Goal: Find specific page/section: Find specific page/section

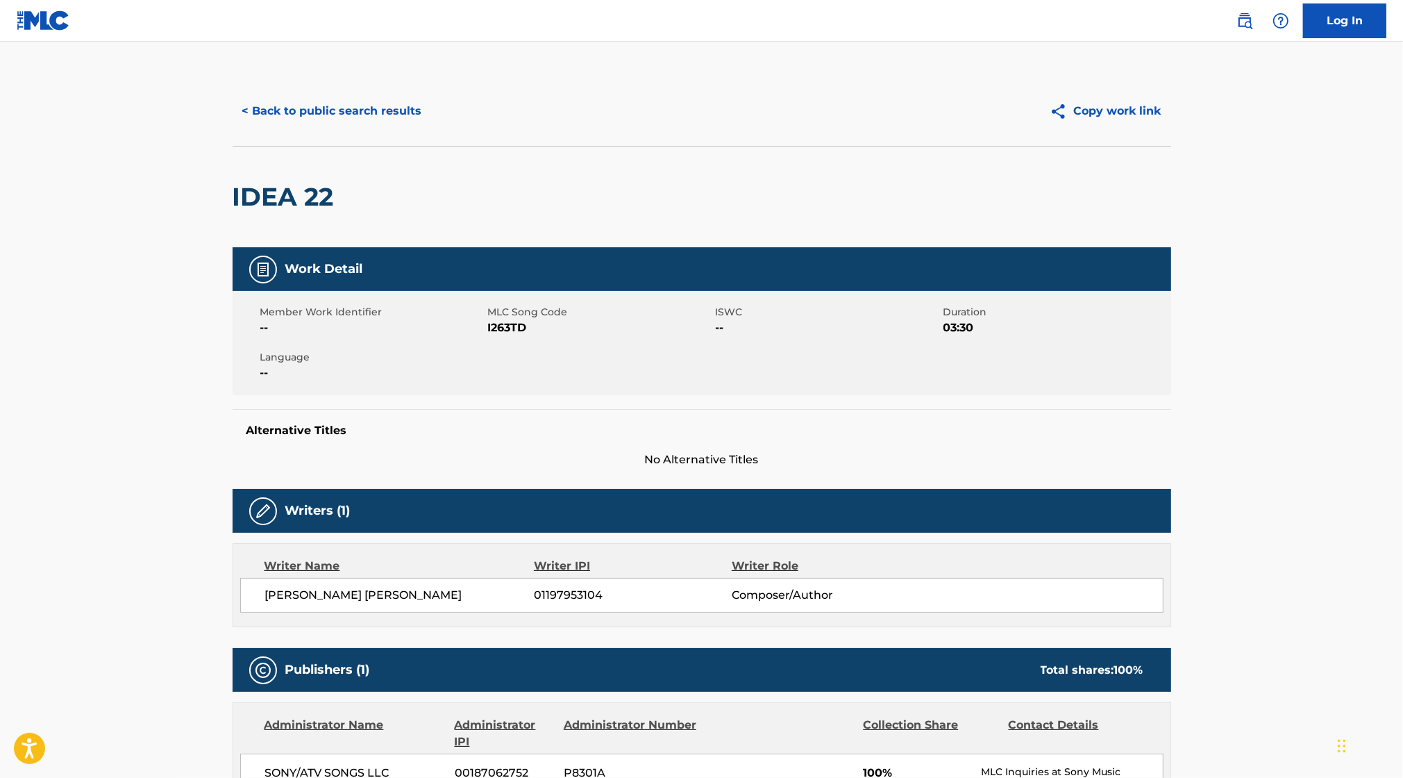
click at [375, 109] on button "< Back to public search results" at bounding box center [332, 111] width 199 height 35
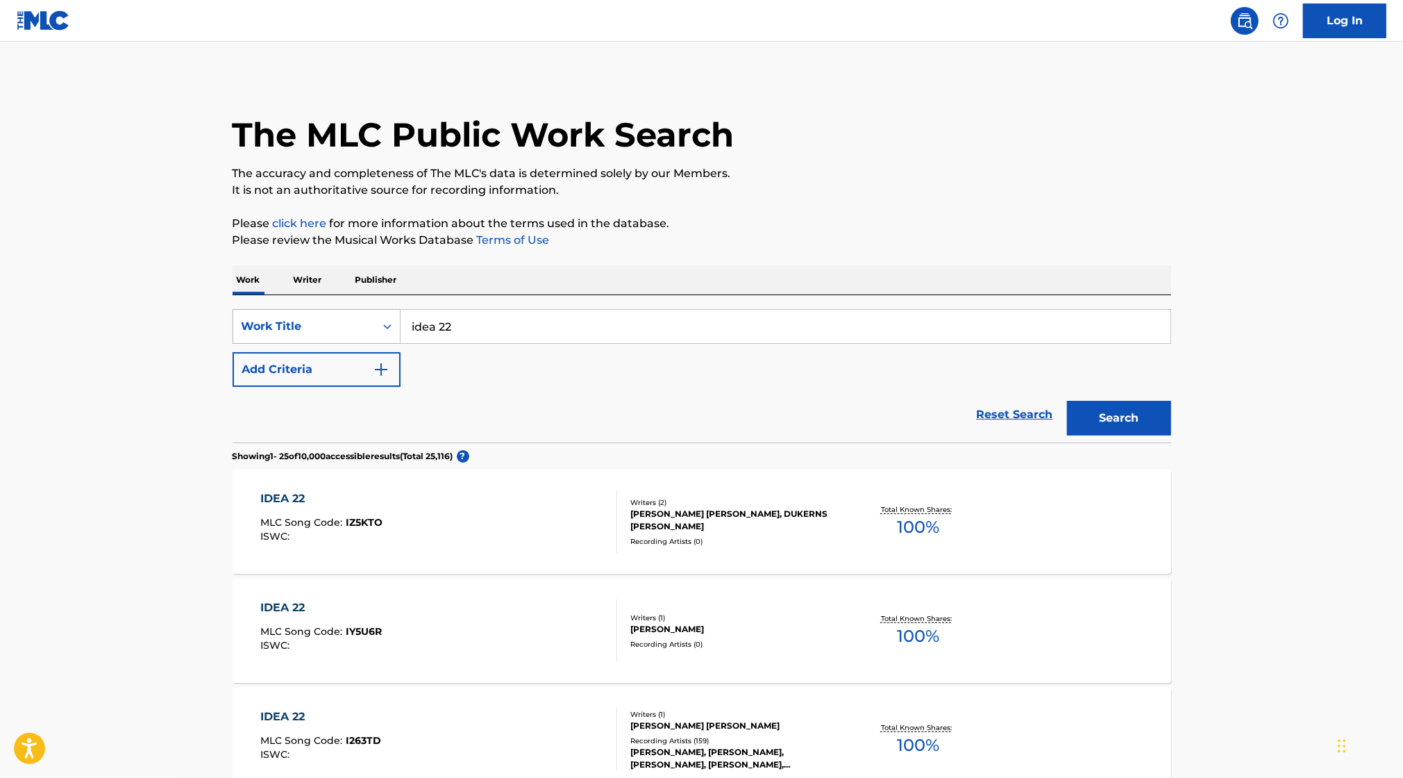
drag, startPoint x: 458, startPoint y: 329, endPoint x: 375, endPoint y: 323, distance: 83.5
click at [375, 323] on div "SearchWithCriteria29b5b757-1438-4a92-8f1a-0ba38055cd91 Work Title idea 22" at bounding box center [702, 326] width 939 height 35
paste input "BEEF FLOMIX"
type input "BEEF FLOMIX"
click at [1101, 414] on button "Search" at bounding box center [1119, 418] width 104 height 35
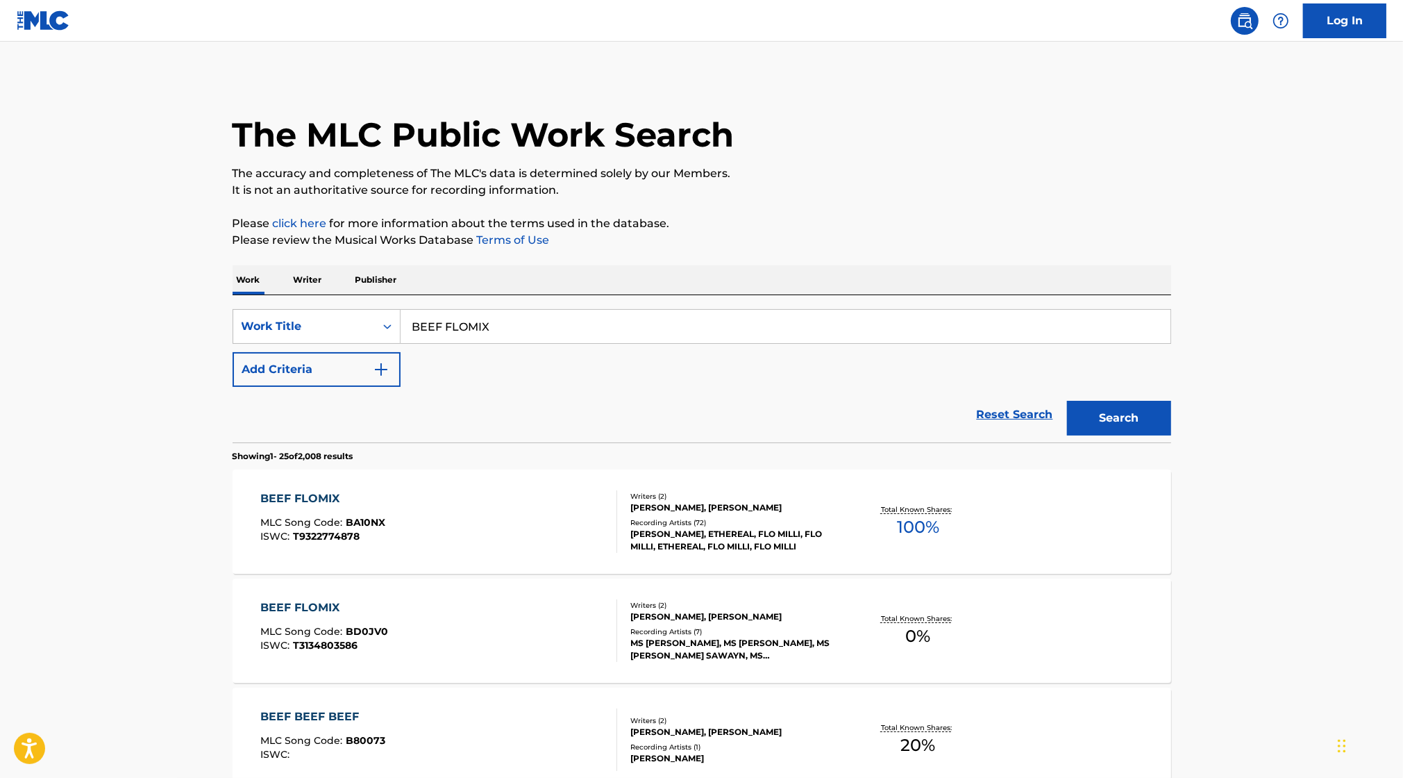
click at [487, 504] on div "BEEF FLOMIX MLC Song Code : BA10NX ISWC : T9322774878" at bounding box center [438, 521] width 357 height 62
